Goal: Task Accomplishment & Management: Use online tool/utility

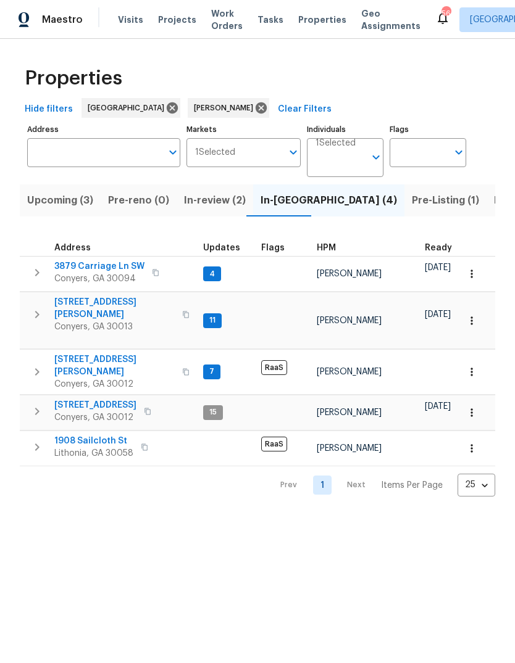
click at [77, 354] on span "[STREET_ADDRESS][PERSON_NAME]" at bounding box center [114, 366] width 120 height 25
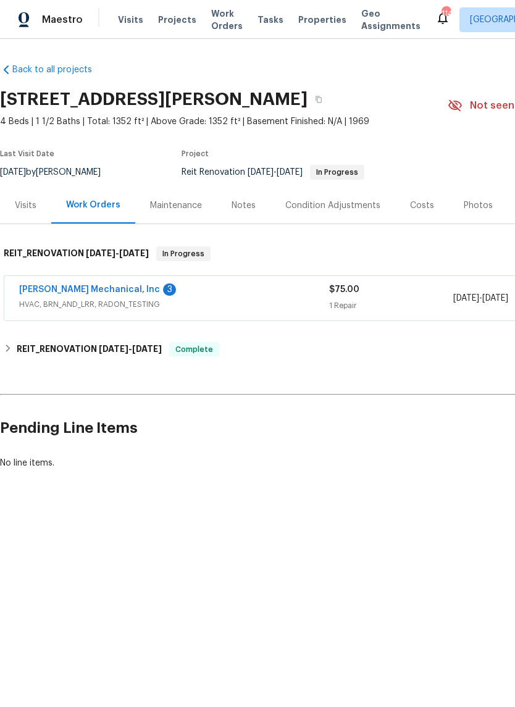
click at [53, 286] on link "JH Martin Mechanical, Inc" at bounding box center [89, 289] width 141 height 9
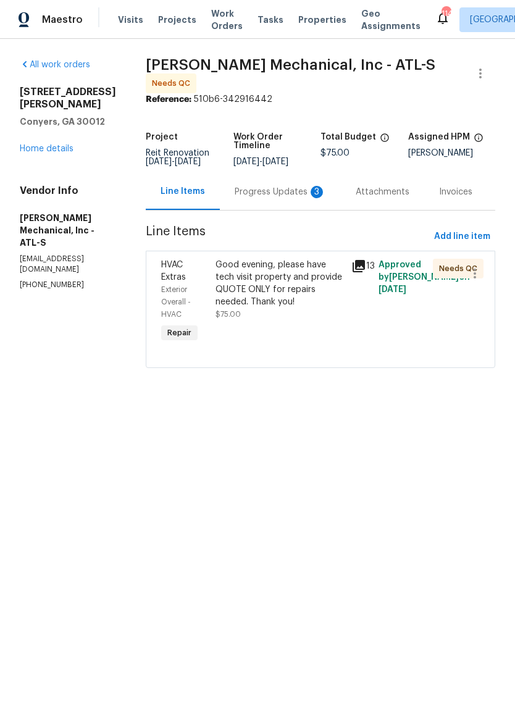
click at [297, 195] on div "Progress Updates 3" at bounding box center [279, 192] width 91 height 12
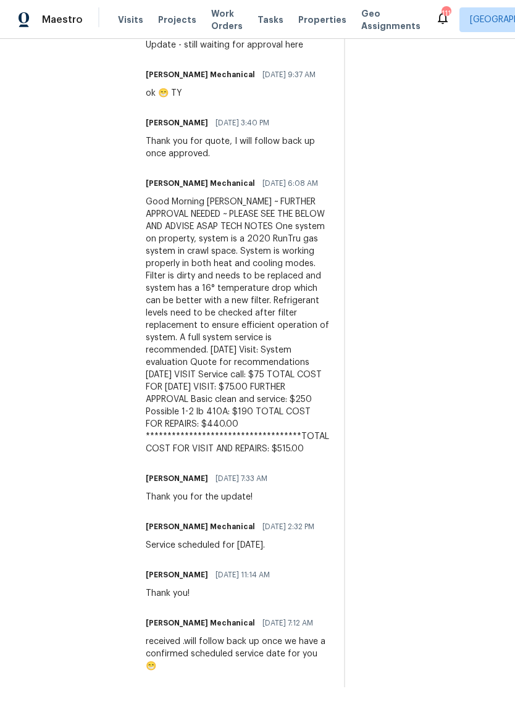
scroll to position [764, 0]
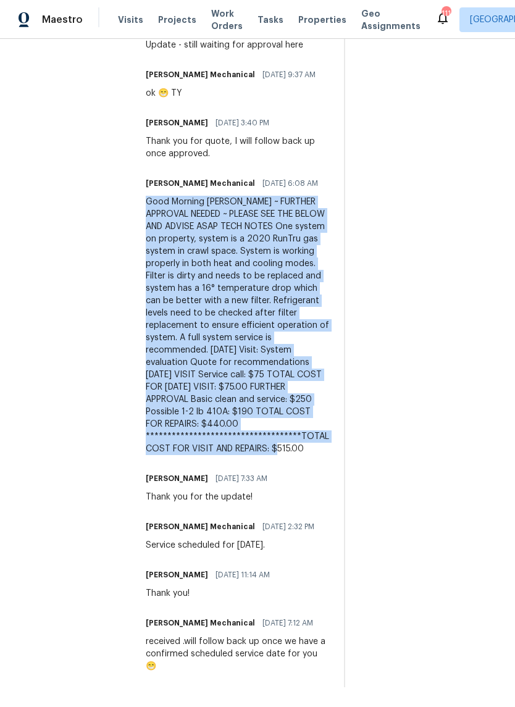
copy div "**********"
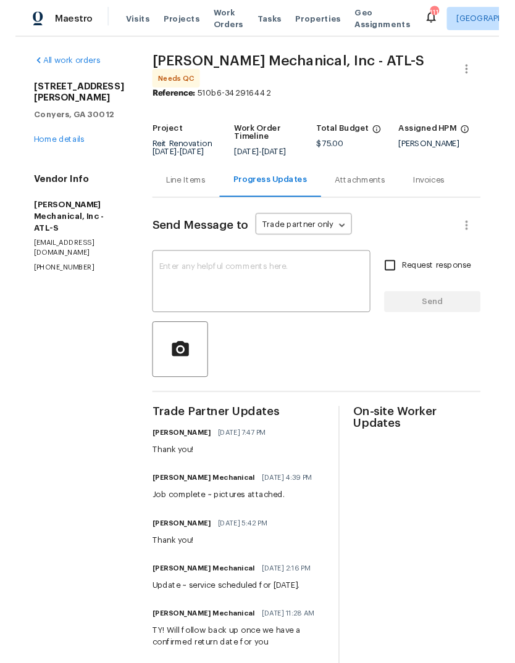
scroll to position [0, 0]
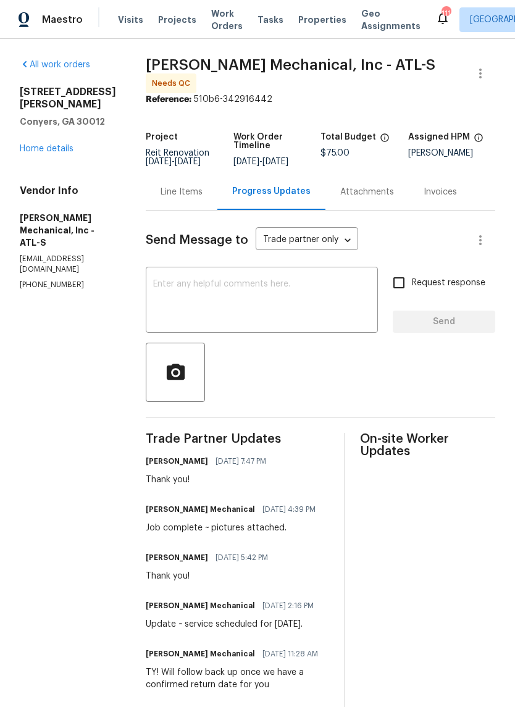
click at [202, 198] on div "Line Items" at bounding box center [181, 192] width 42 height 12
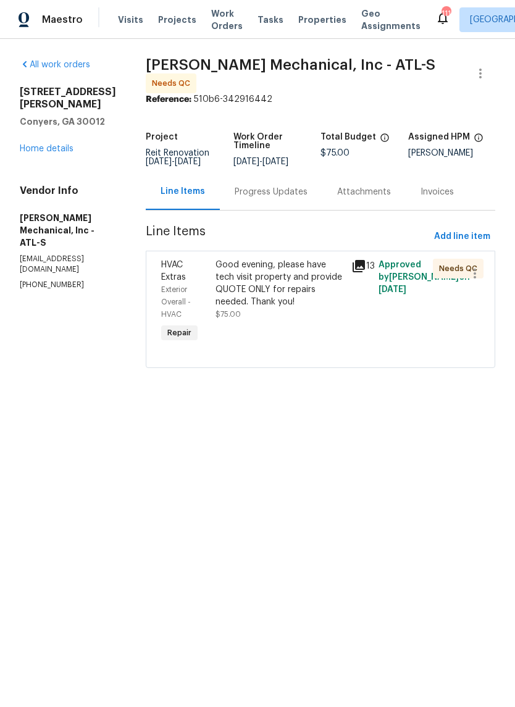
click at [283, 301] on div "Good evening, please have tech visit property and provide QUOTE ONLY for repair…" at bounding box center [279, 283] width 128 height 49
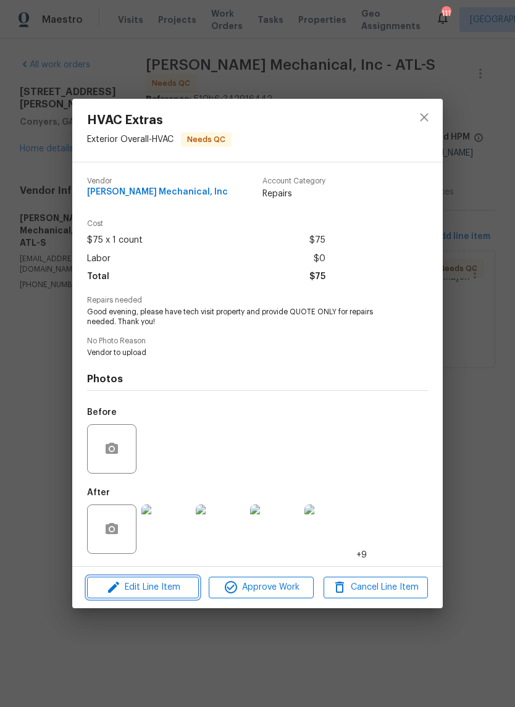
click at [180, 583] on span "Edit Line Item" at bounding box center [143, 586] width 104 height 15
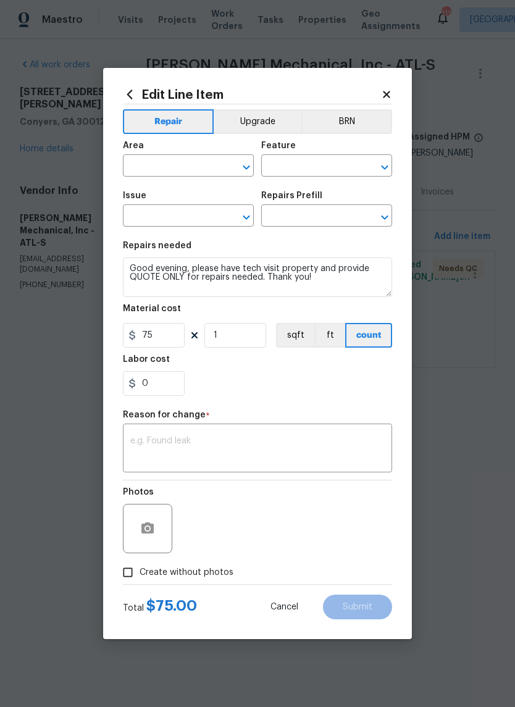
type input "Exterior Overall"
type input "HVAC"
type input "HVAC Extras"
type input "Add A Task $1.00"
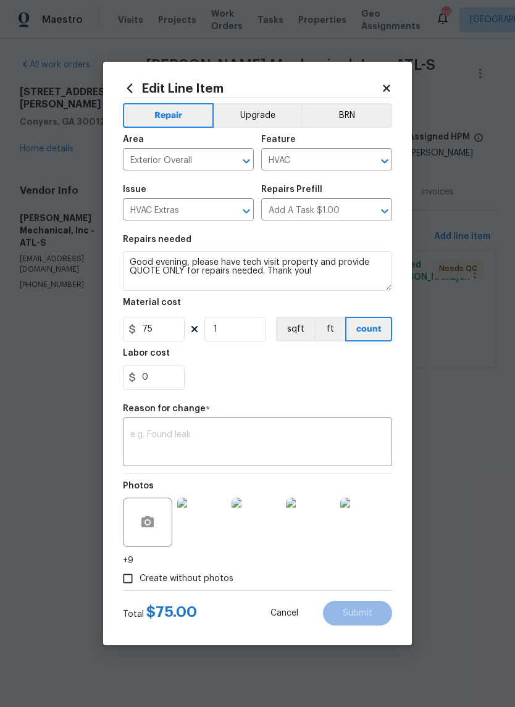
click at [332, 446] on textarea at bounding box center [257, 443] width 254 height 26
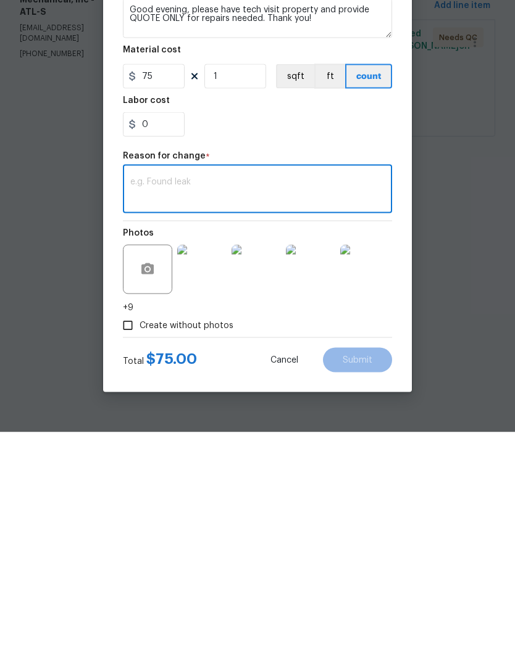
click at [331, 408] on textarea at bounding box center [257, 421] width 254 height 26
paste textarea "**********"
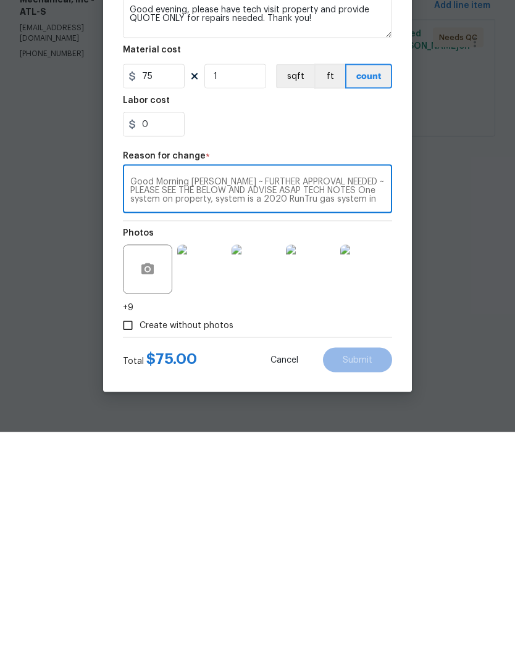
scroll to position [104, 0]
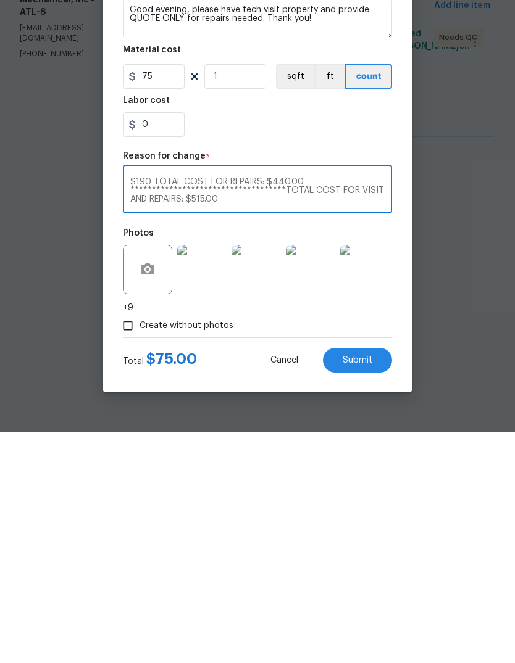
type textarea "**********"
click at [167, 295] on input "75" at bounding box center [154, 307] width 62 height 25
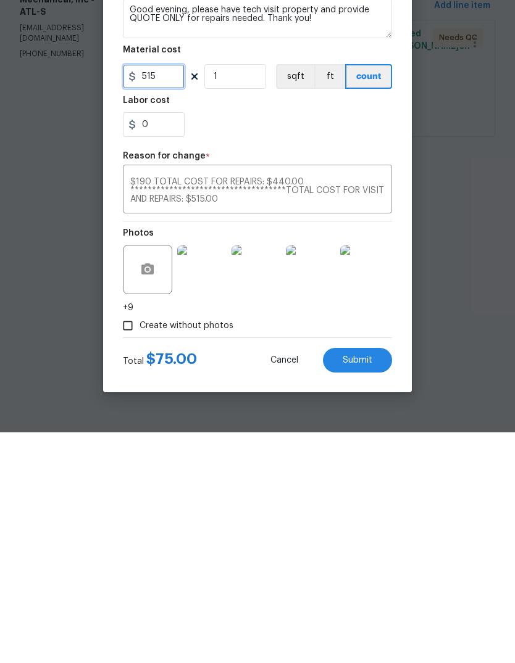
type input "515"
click at [370, 587] on span "Submit" at bounding box center [357, 591] width 30 height 9
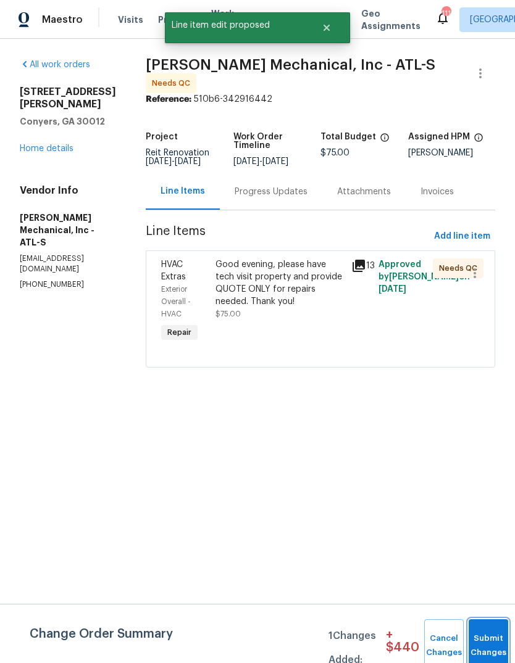
click at [492, 634] on button "Submit Changes" at bounding box center [487, 646] width 39 height 53
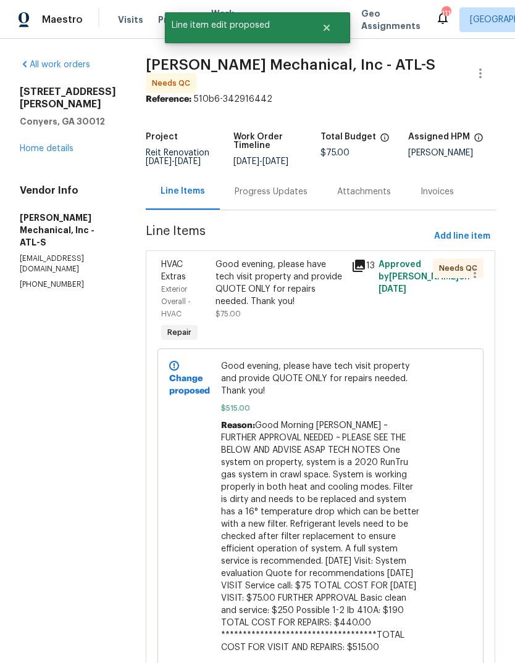
scroll to position [0, 0]
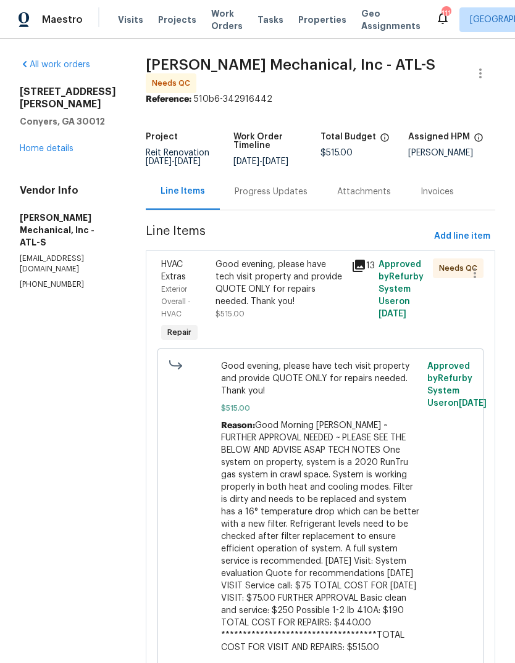
click at [310, 286] on div "Good evening, please have tech visit property and provide QUOTE ONLY for repair…" at bounding box center [279, 283] width 128 height 49
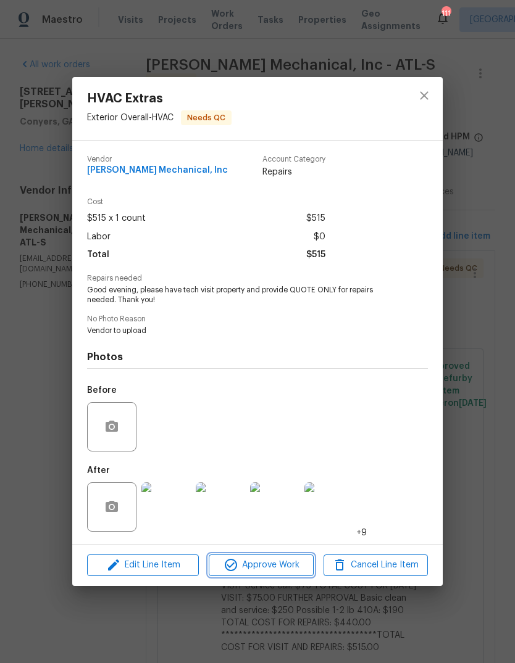
click at [281, 566] on span "Approve Work" at bounding box center [260, 565] width 97 height 15
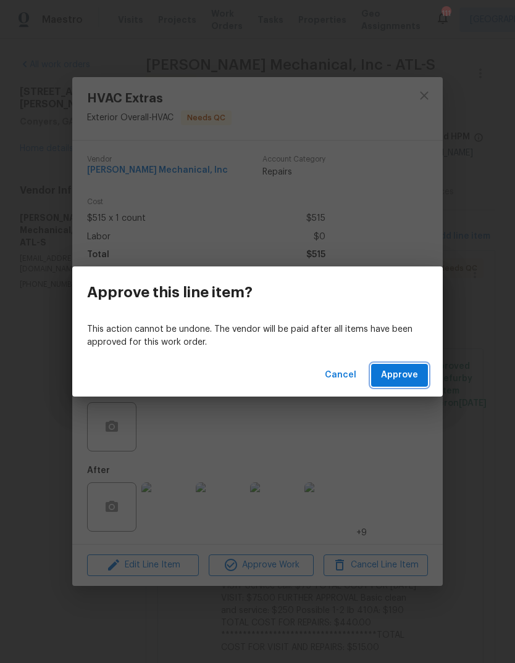
click at [407, 380] on span "Approve" at bounding box center [399, 375] width 37 height 15
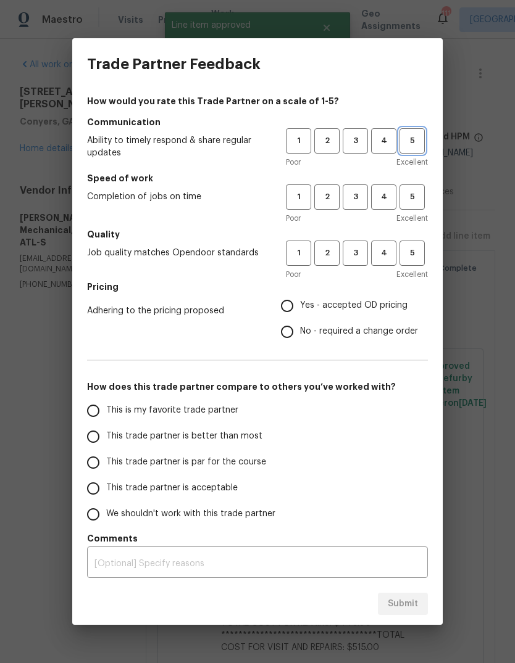
click at [417, 141] on span "5" at bounding box center [411, 141] width 23 height 14
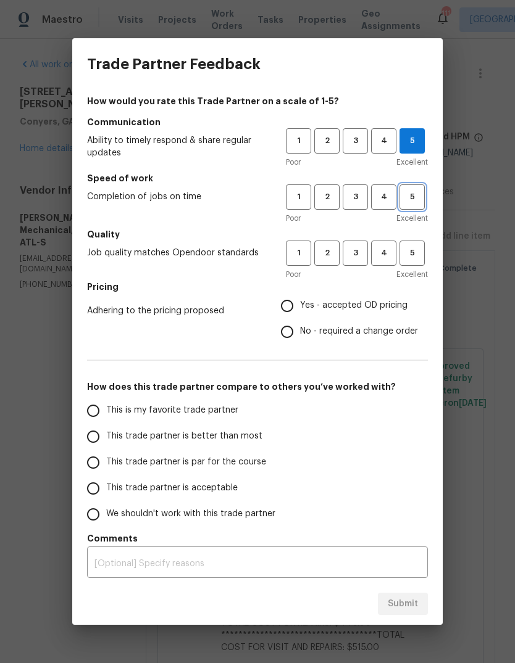
click at [410, 199] on span "5" at bounding box center [411, 197] width 23 height 14
click at [415, 259] on span "5" at bounding box center [411, 253] width 23 height 14
click at [389, 312] on span "Yes - accepted OD pricing" at bounding box center [353, 305] width 107 height 13
click at [300, 312] on input "Yes - accepted OD pricing" at bounding box center [287, 306] width 26 height 26
radio input "true"
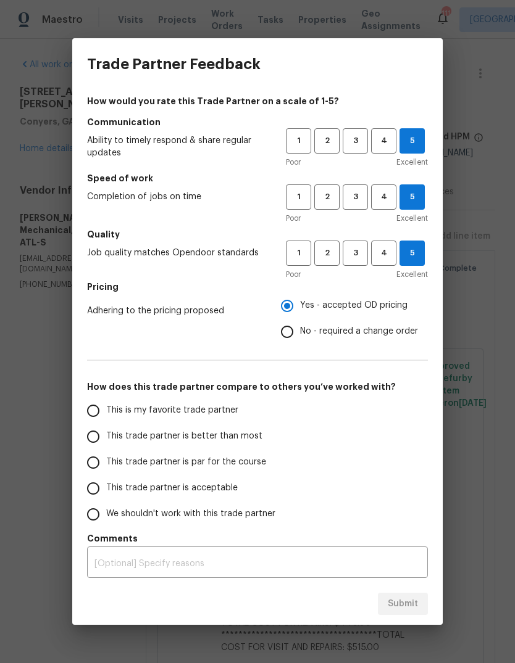
click at [93, 408] on input "This is my favorite trade partner" at bounding box center [93, 411] width 26 height 26
click at [412, 605] on span "Submit" at bounding box center [403, 604] width 30 height 15
radio input "true"
radio input "false"
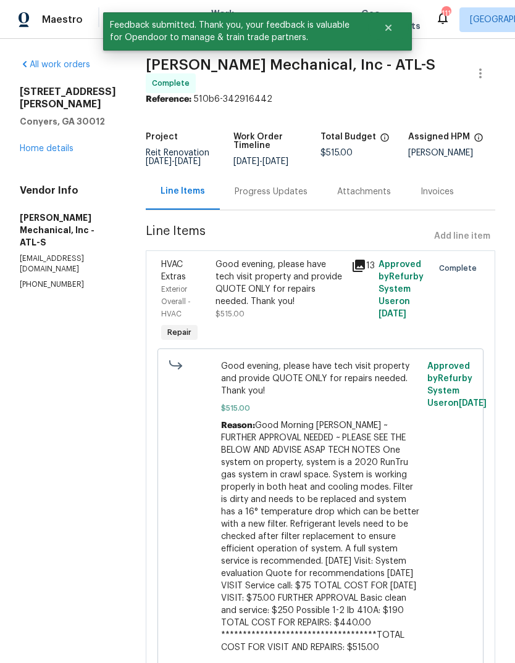
click at [35, 144] on link "Home details" at bounding box center [47, 148] width 54 height 9
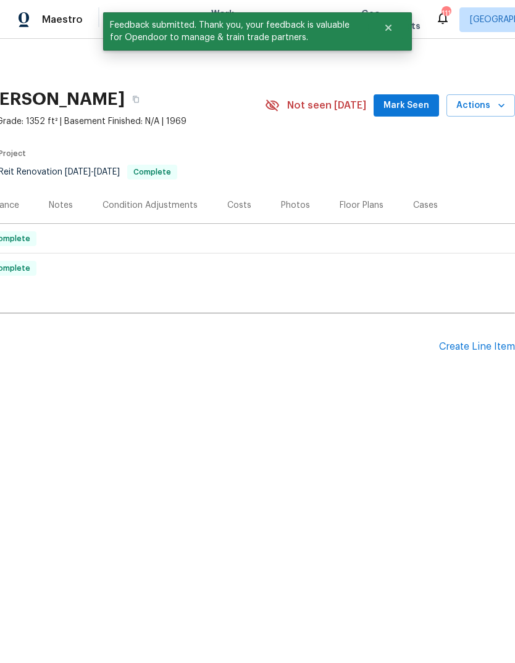
scroll to position [0, 183]
